Goal: Subscribe to service/newsletter

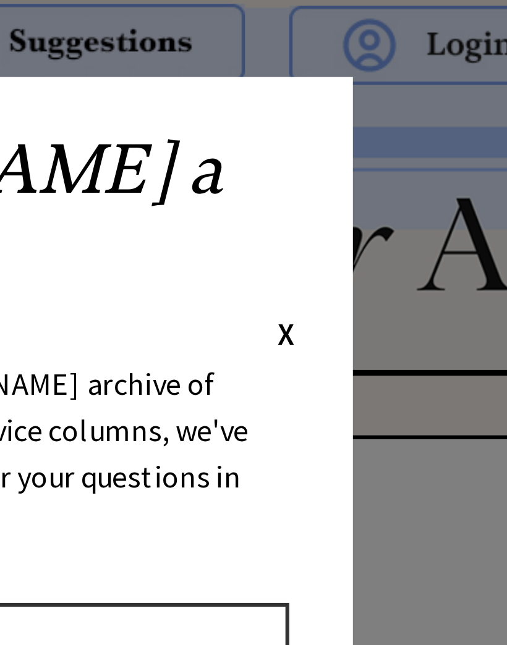
click at [99, 51] on div "Ask [PERSON_NAME] a Question X Using [PERSON_NAME]' 47 [PERSON_NAME] archive of…" at bounding box center [253, 240] width 309 height 430
click at [384, 101] on span "X" at bounding box center [387, 107] width 6 height 12
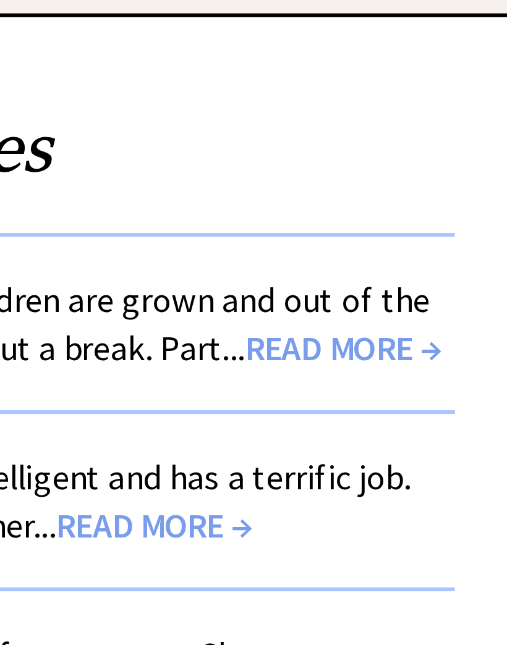
click at [392, 240] on span "READ MORE →" at bounding box center [423, 247] width 63 height 14
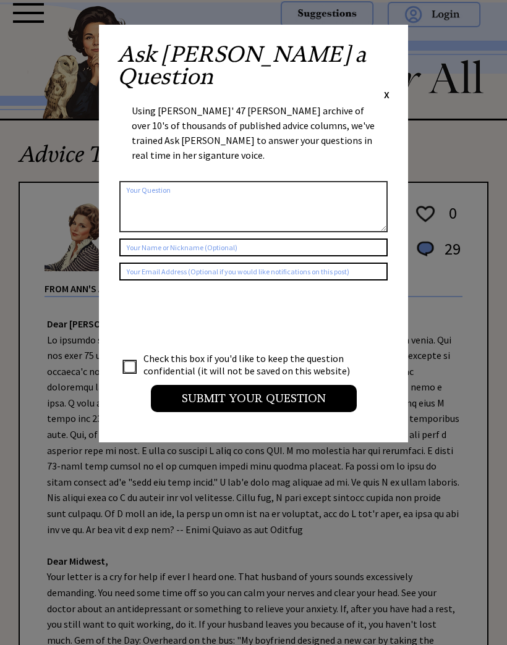
click at [387, 88] on span "X" at bounding box center [387, 94] width 6 height 12
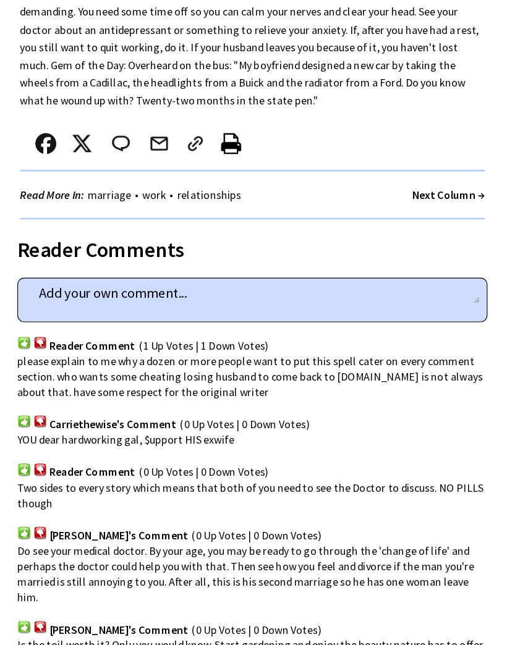
scroll to position [552, 0]
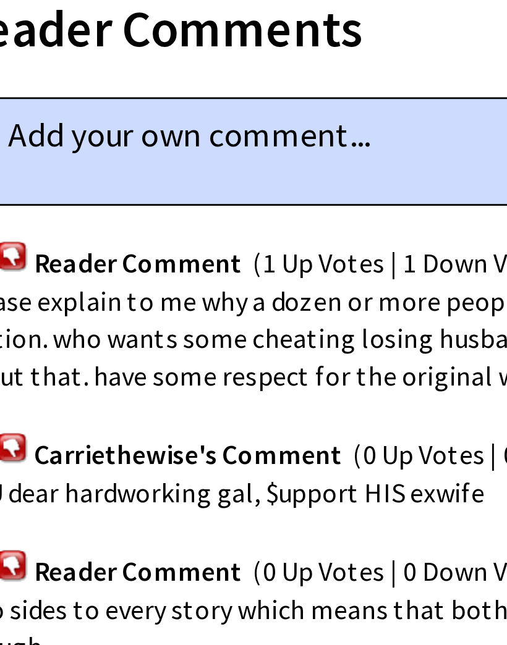
click at [59, 329] on img at bounding box center [65, 335] width 12 height 12
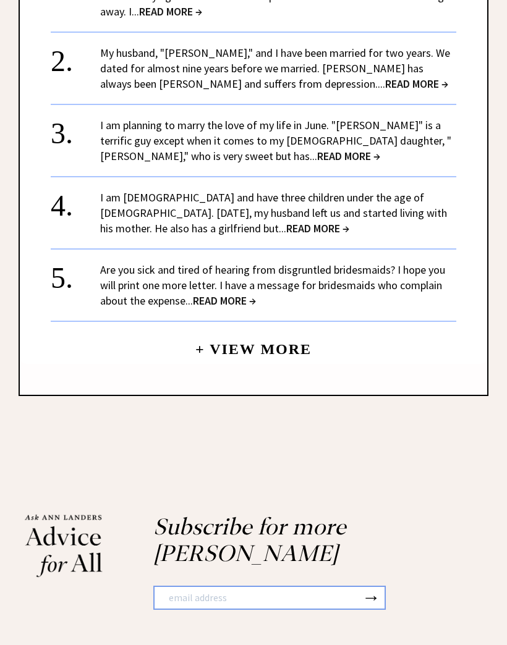
scroll to position [1413, 0]
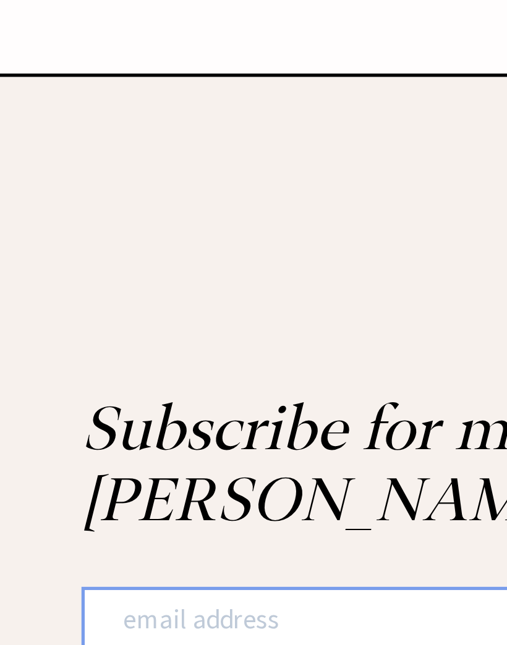
click at [154, 552] on input "text" at bounding box center [257, 563] width 207 height 22
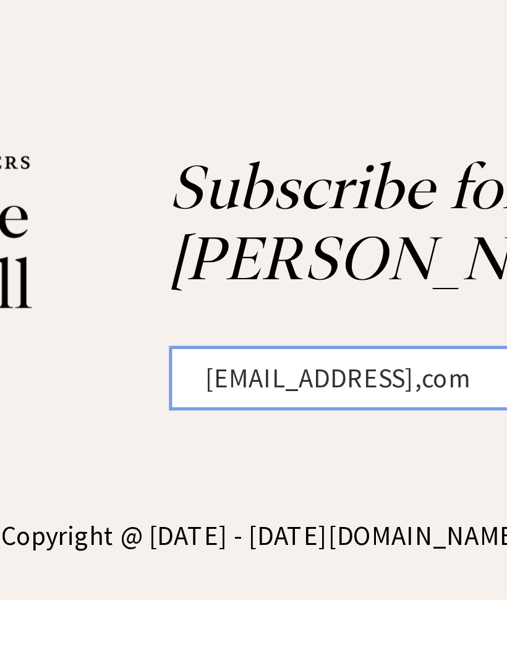
type input "Munsey_w@yahoo,com"
click at [213, 615] on link "[DOMAIN_NAME]" at bounding box center [249, 621] width 73 height 12
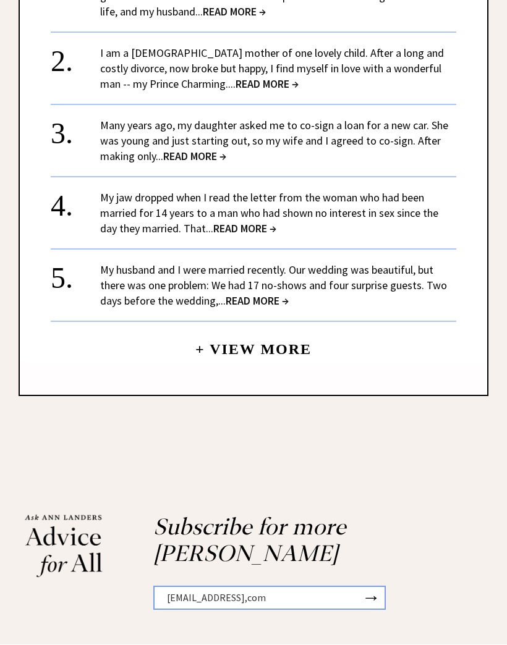
scroll to position [1378, 0]
click at [379, 587] on button "→" at bounding box center [370, 597] width 19 height 21
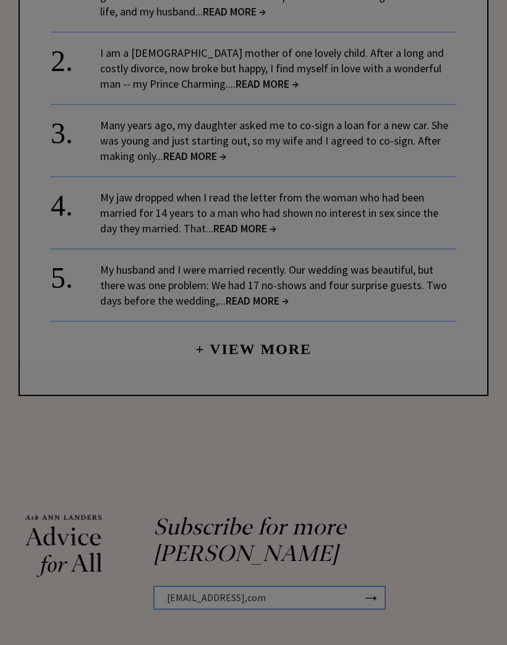
type input "Munsey_w@yahoo,com"
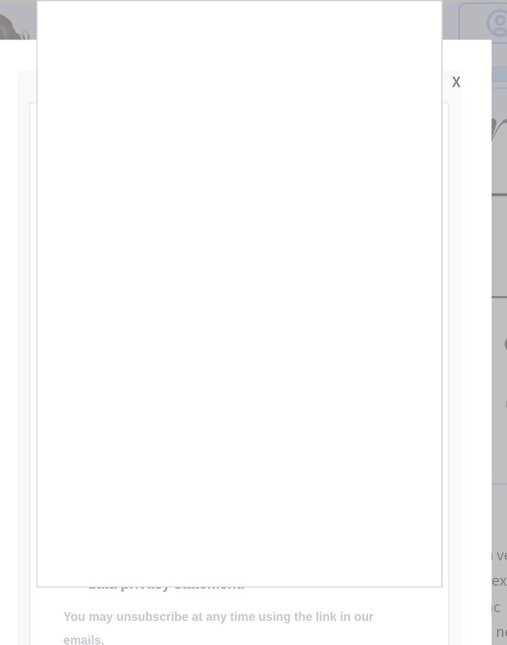
scroll to position [0, 0]
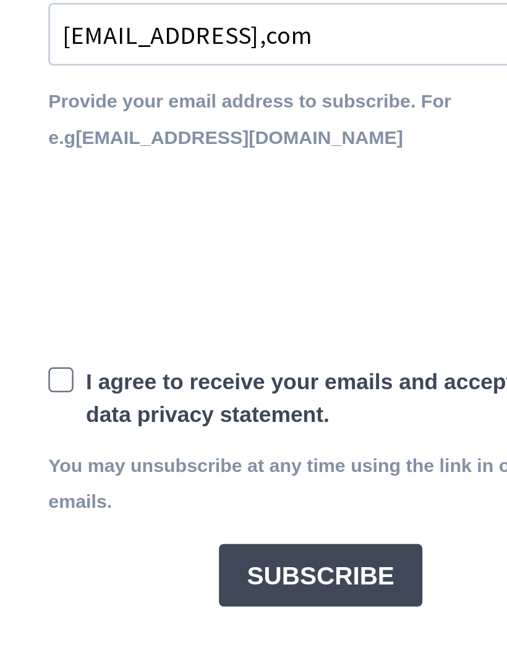
click at [146, 339] on span at bounding box center [151, 344] width 10 height 10
click at [148, 340] on input "I agree to receive your emails and accept the data privacy statement." at bounding box center [152, 344] width 8 height 8
checkbox input "true"
click at [213, 409] on button "SUBSCRIBE" at bounding box center [253, 421] width 80 height 25
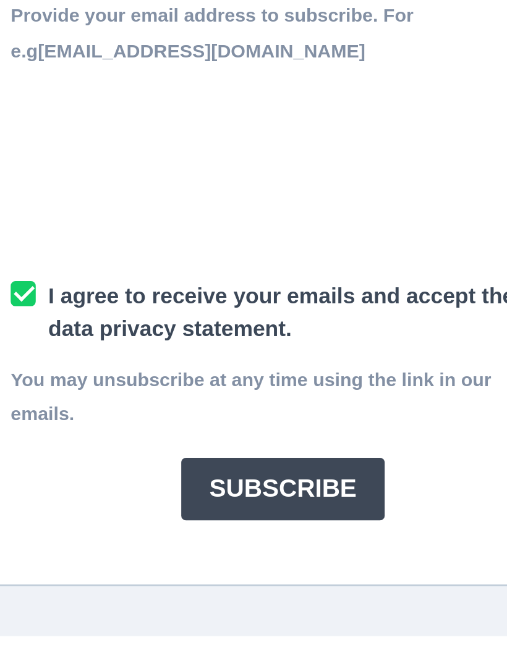
click at [213, 492] on button "SUBSCRIBE" at bounding box center [253, 504] width 80 height 25
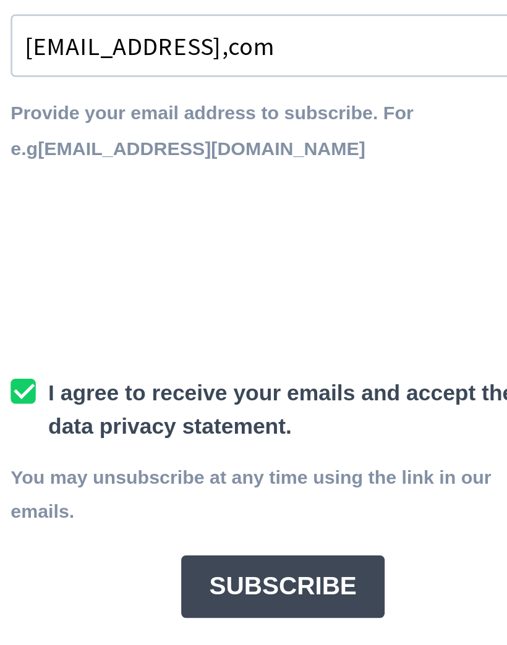
click at [213, 469] on button "SUBSCRIBE" at bounding box center [253, 481] width 80 height 25
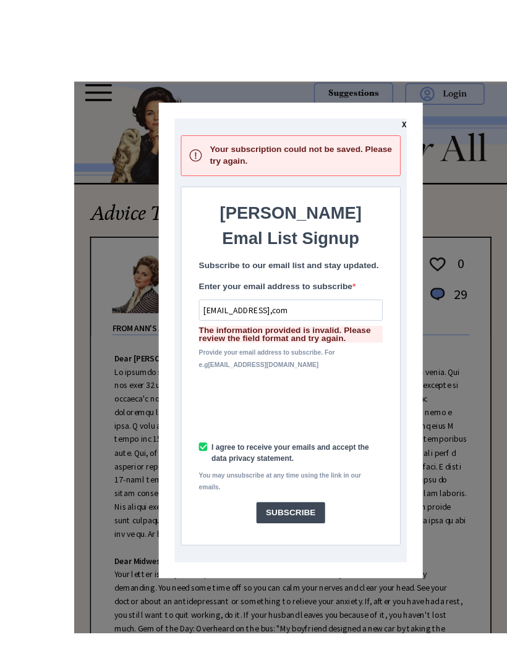
scroll to position [1, 0]
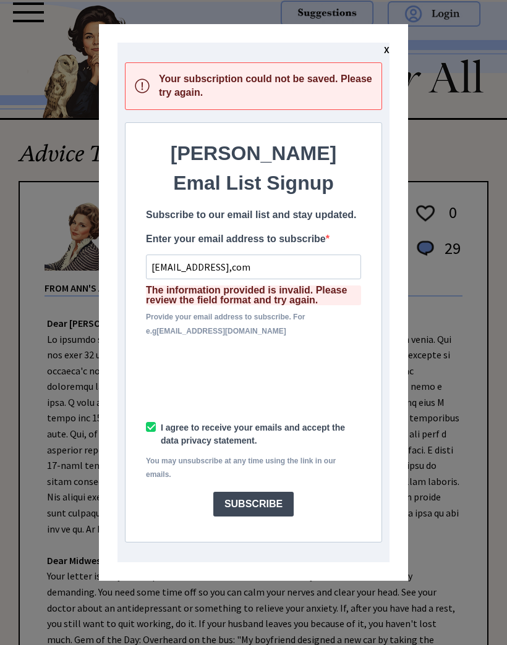
click at [387, 49] on span "X" at bounding box center [387, 49] width 6 height 12
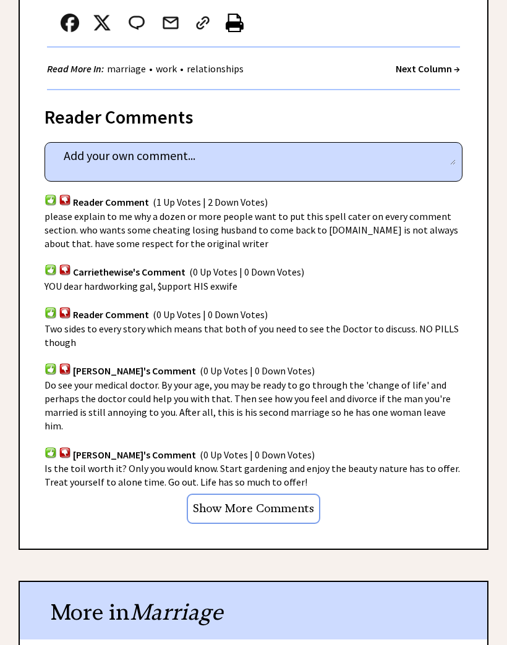
scroll to position [686, 0]
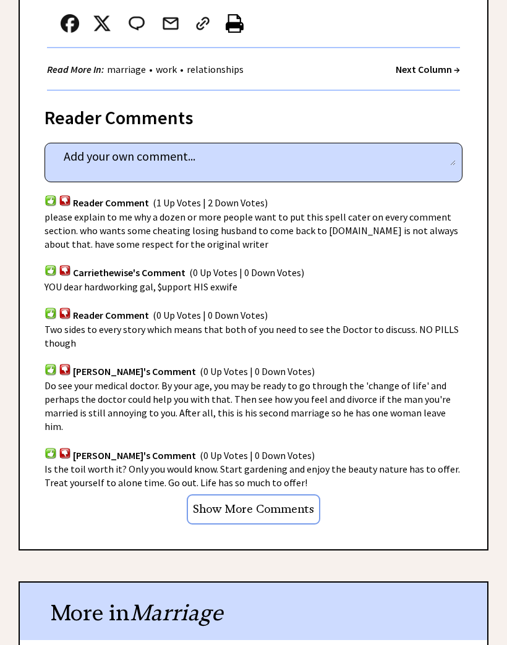
click at [111, 215] on span "please explain to me why a dozen or more people want to put this spell cater on…" at bounding box center [250, 231] width 413 height 40
click at [224, 154] on textarea at bounding box center [253, 157] width 404 height 19
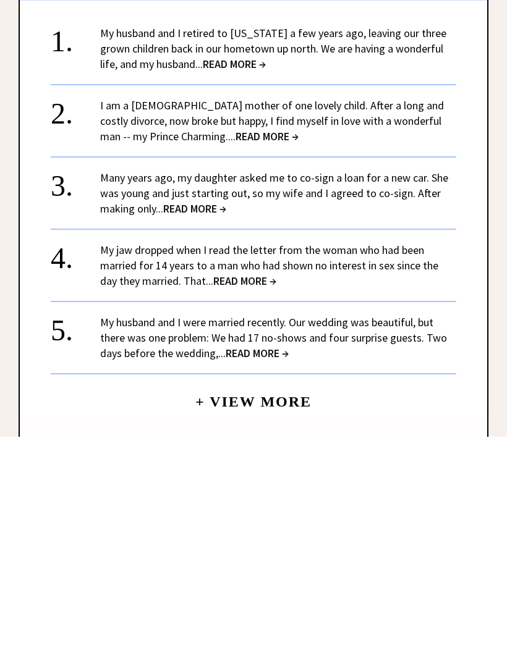
scroll to position [1122, 0]
